Goal: Transaction & Acquisition: Download file/media

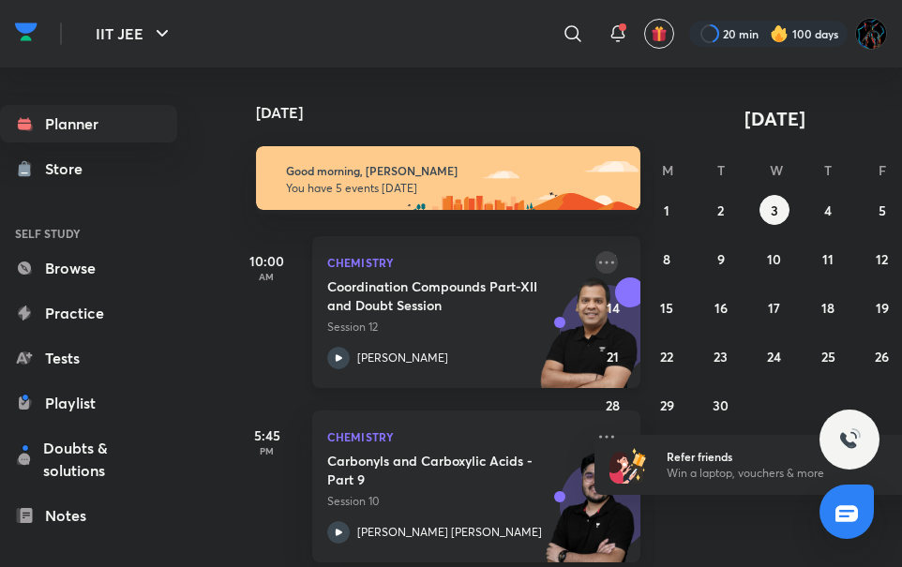
click at [595, 259] on icon at bounding box center [606, 262] width 23 height 23
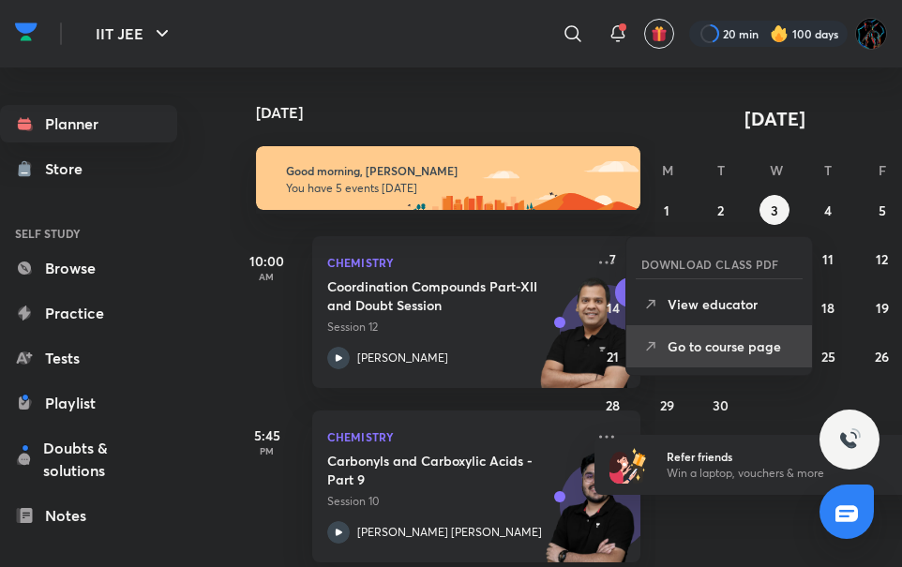
click at [705, 342] on p "Go to course page" at bounding box center [732, 347] width 129 height 20
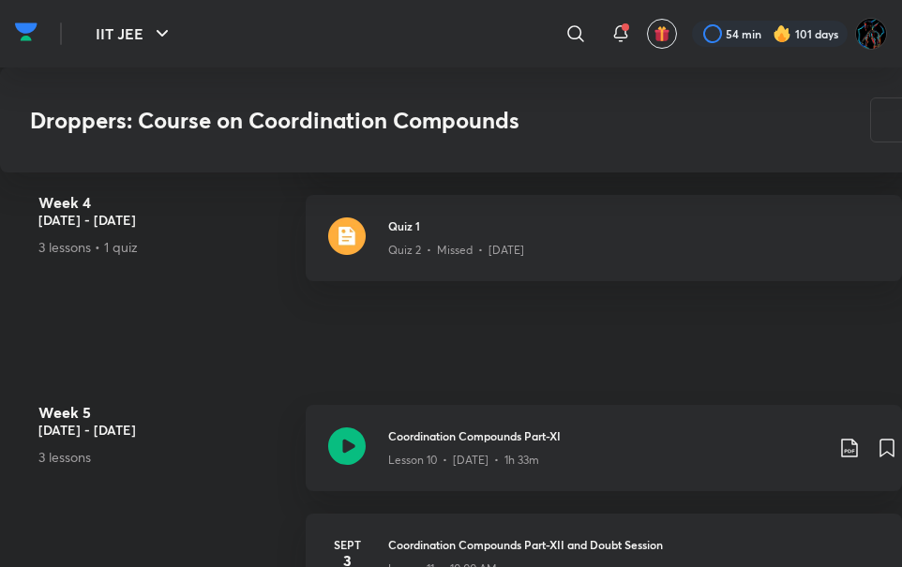
scroll to position [2463, 0]
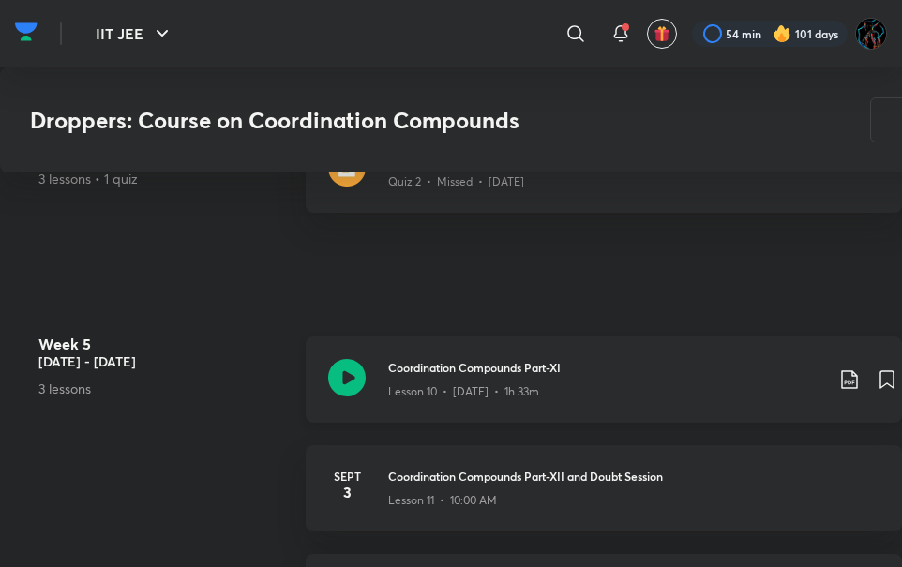
click at [849, 381] on icon at bounding box center [849, 380] width 23 height 23
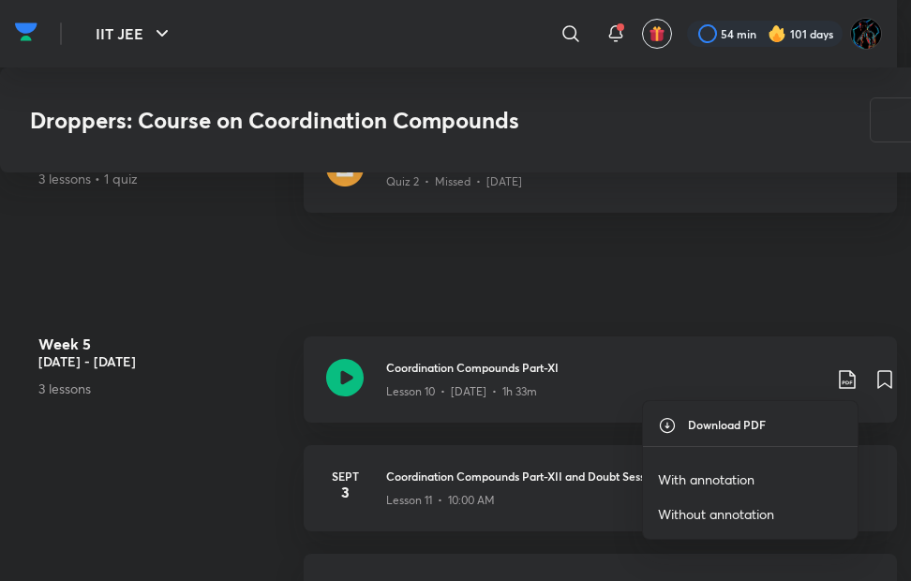
click at [728, 480] on p "With annotation" at bounding box center [706, 480] width 97 height 20
